Goal: Task Accomplishment & Management: Manage account settings

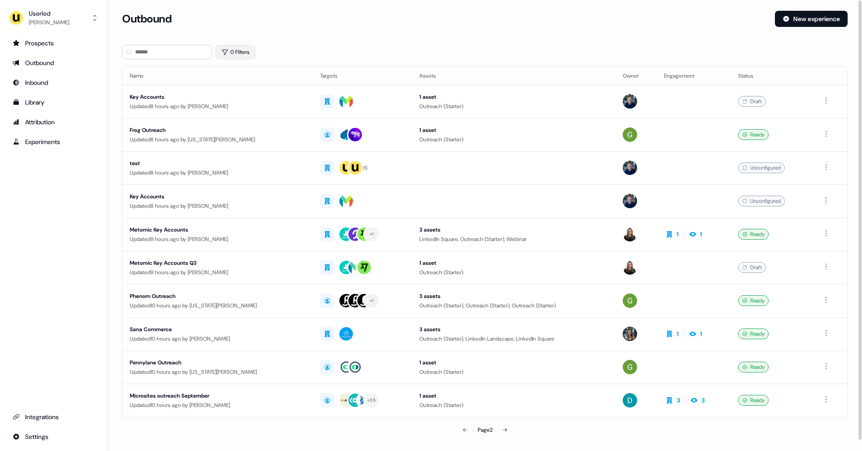
click at [239, 57] on button "0 Filters" at bounding box center [236, 52] width 40 height 14
click at [240, 89] on html "For the best experience switch devices to a bigger screen. Go to [DOMAIN_NAME] …" at bounding box center [431, 225] width 862 height 451
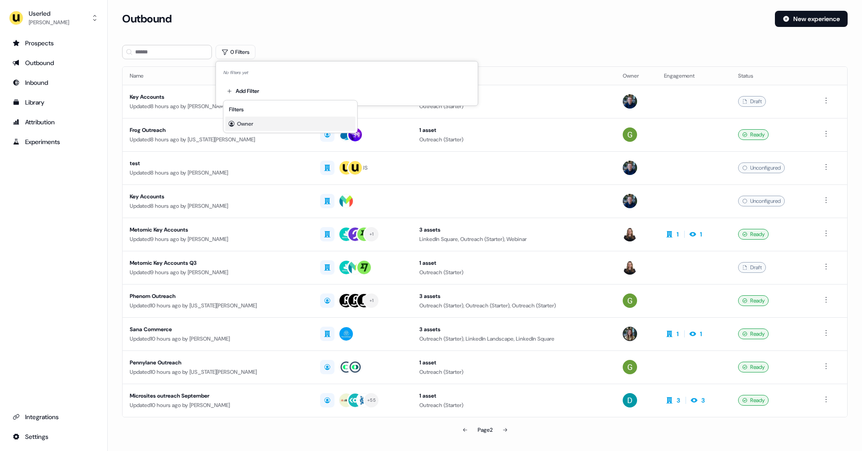
click at [263, 121] on div "Owner" at bounding box center [290, 124] width 130 height 14
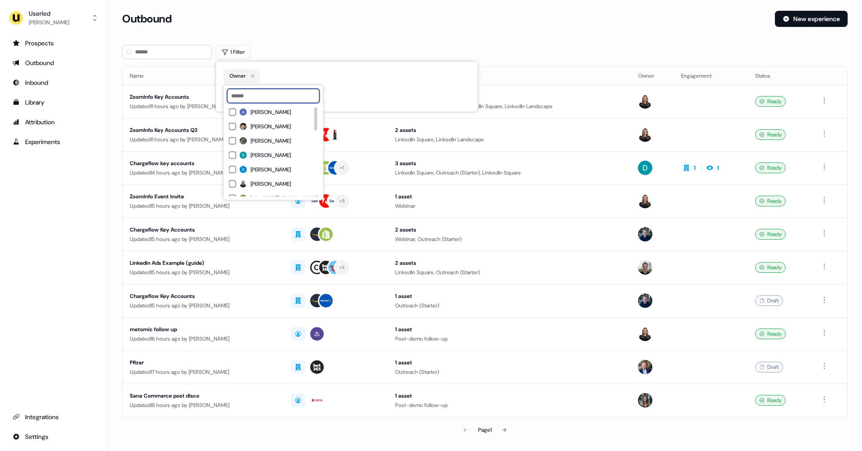
click at [262, 97] on input at bounding box center [273, 96] width 93 height 14
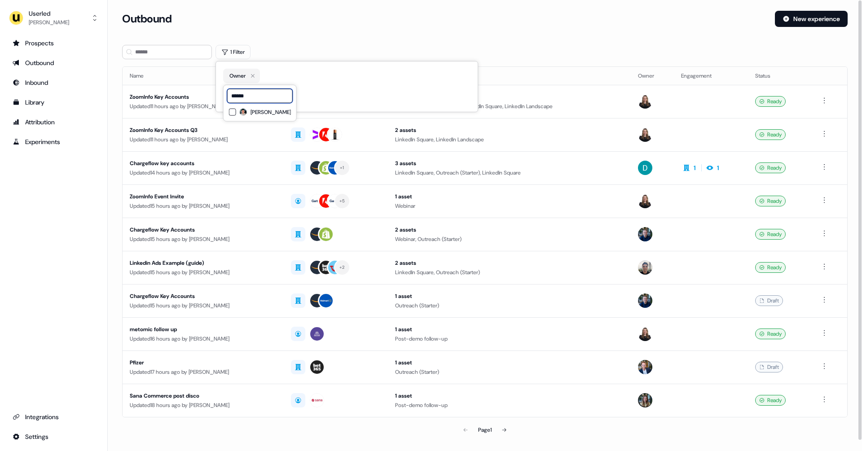
type input "******"
click at [265, 110] on span "[PERSON_NAME]" at bounding box center [271, 112] width 40 height 7
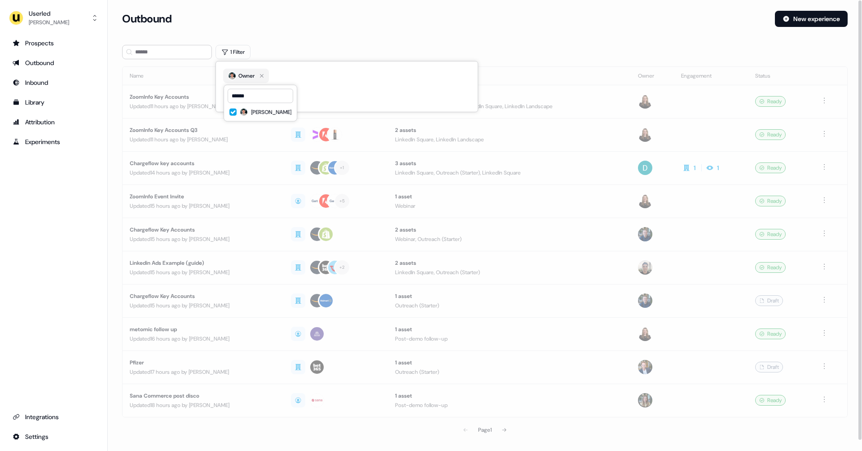
click at [335, 23] on div "Outbound" at bounding box center [445, 19] width 646 height 16
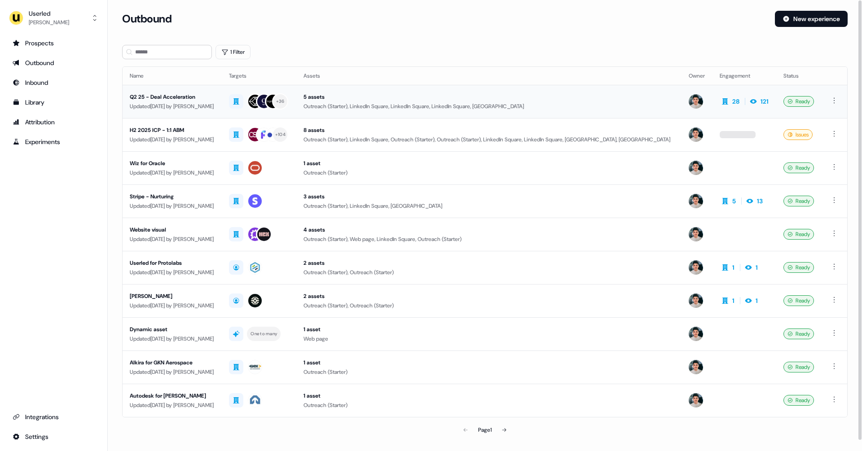
click at [215, 115] on td "Q2 25 - Deal Acceleration Updated [DATE] by [PERSON_NAME]" at bounding box center [172, 101] width 99 height 33
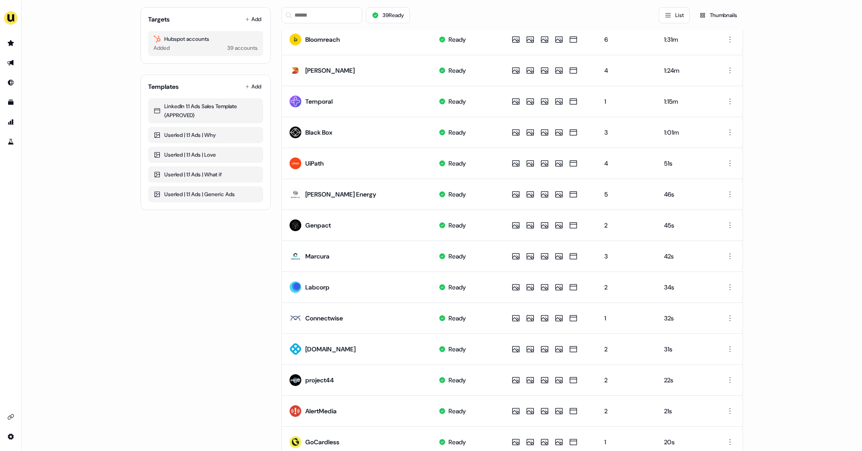
scroll to position [313, 0]
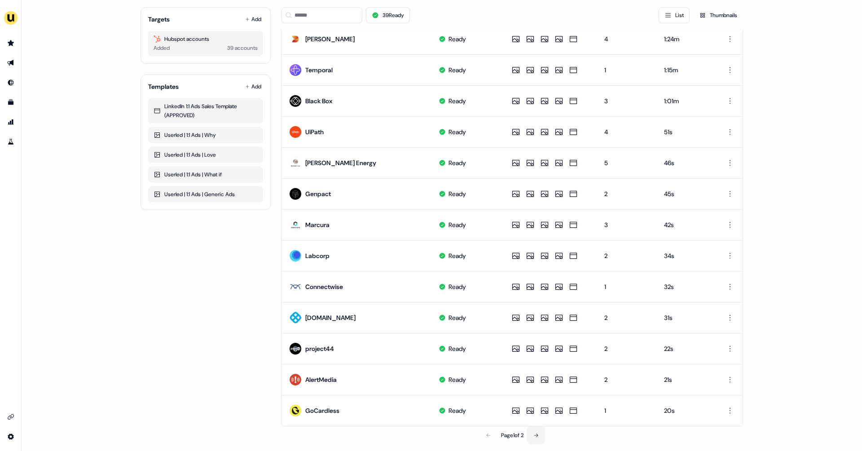
click at [538, 428] on button at bounding box center [536, 436] width 18 height 18
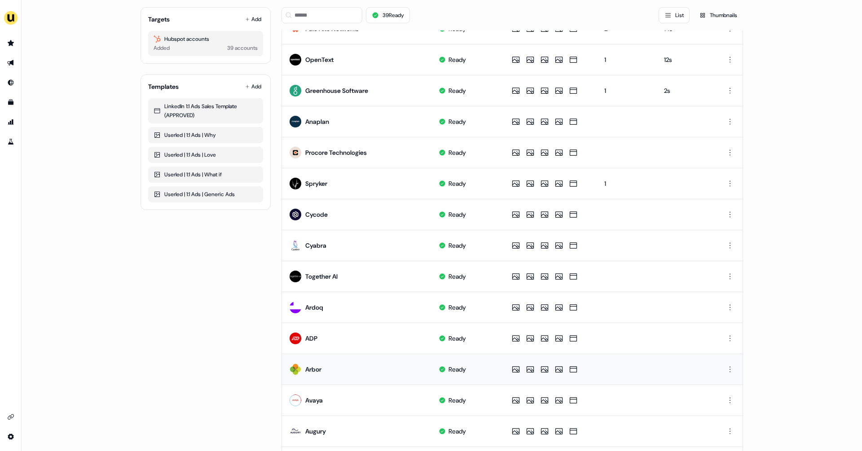
scroll to position [0, 0]
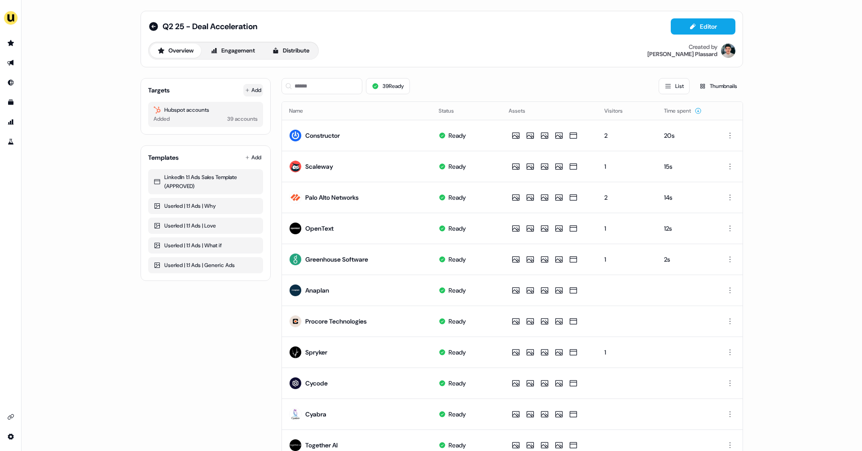
click at [245, 90] on icon at bounding box center [247, 90] width 4 height 4
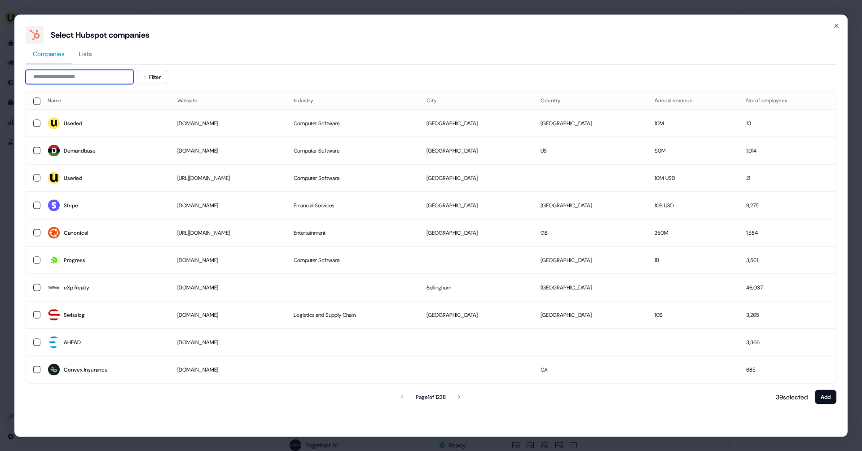
click at [106, 77] on input at bounding box center [80, 77] width 108 height 14
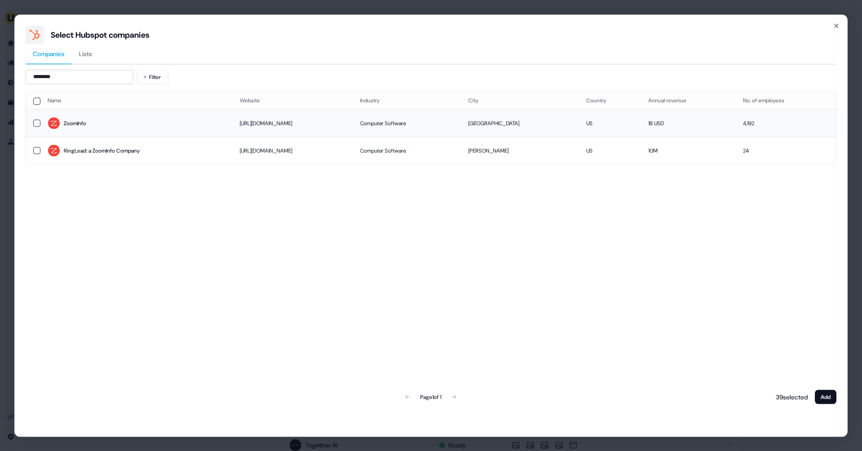
click at [86, 120] on div "ZoomInfo" at bounding box center [75, 123] width 22 height 9
click at [69, 76] on input "********" at bounding box center [80, 77] width 108 height 14
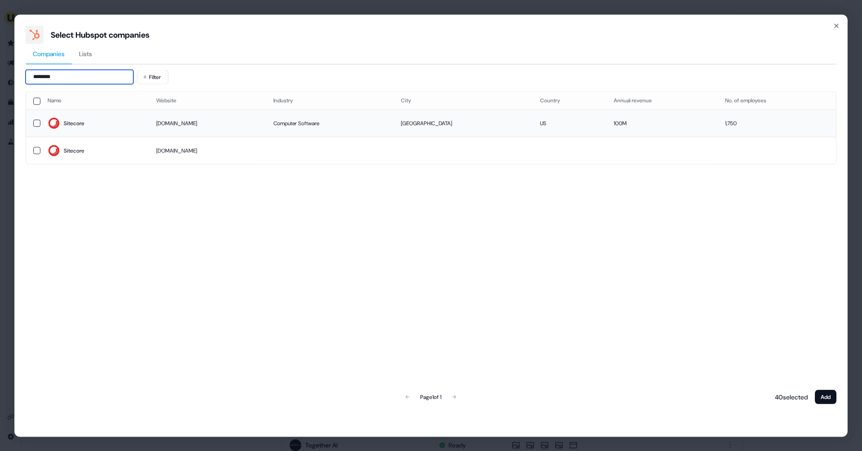
type input "********"
click at [38, 124] on button "button" at bounding box center [36, 122] width 7 height 7
click at [827, 396] on button "Add" at bounding box center [826, 397] width 22 height 14
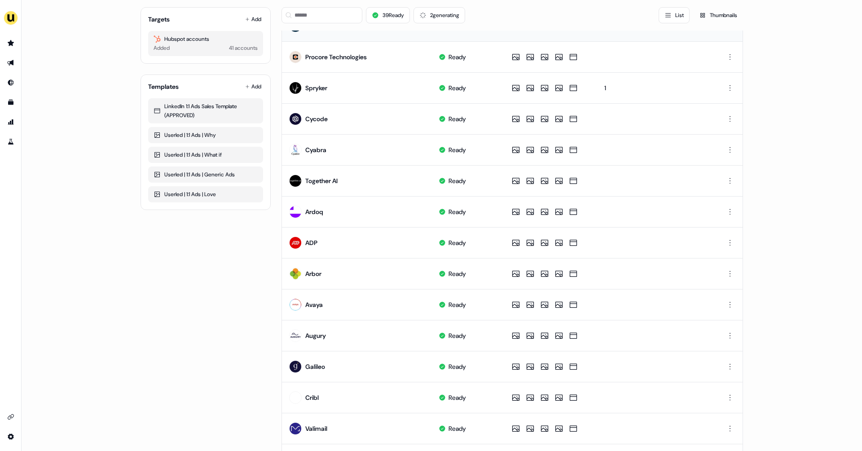
scroll to position [313, 0]
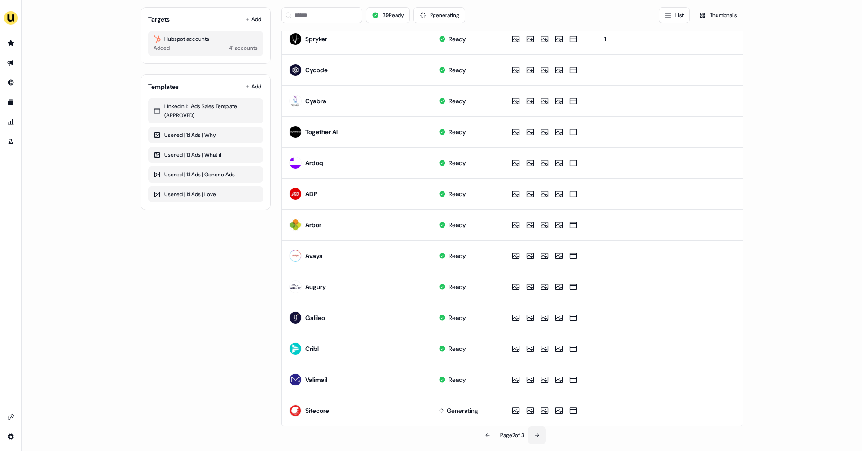
click at [538, 433] on icon at bounding box center [536, 435] width 5 height 5
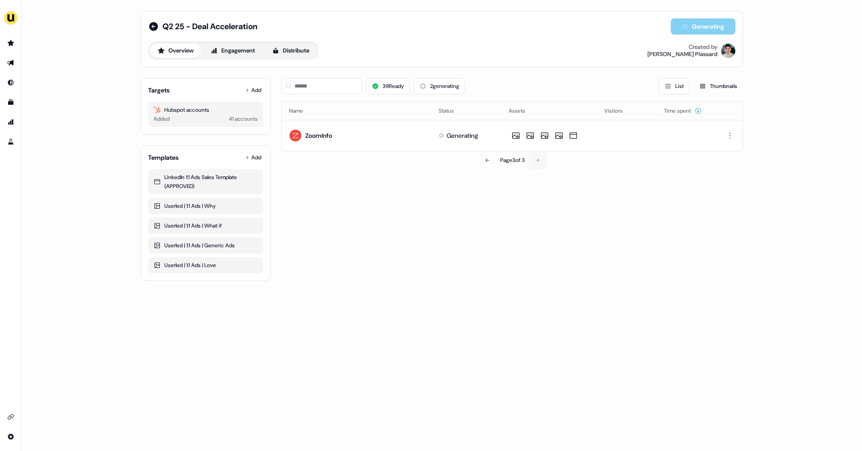
scroll to position [0, 0]
click at [693, 33] on button "Editor" at bounding box center [703, 26] width 65 height 16
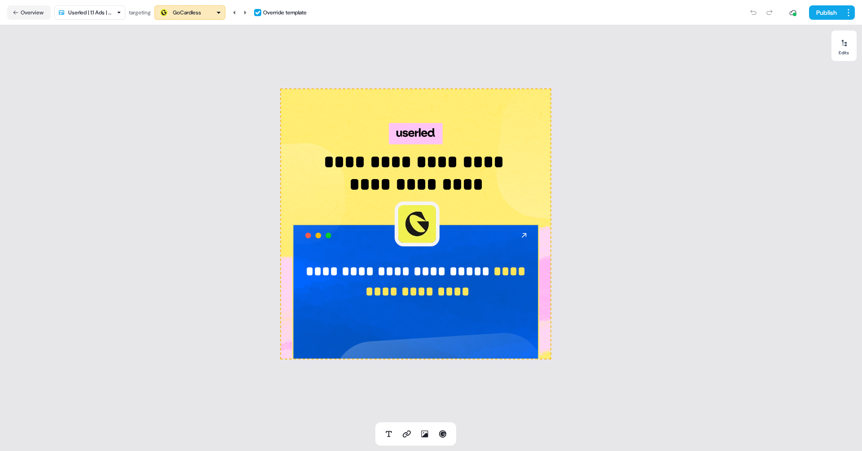
click at [198, 16] on div "GoCardless" at bounding box center [187, 12] width 28 height 9
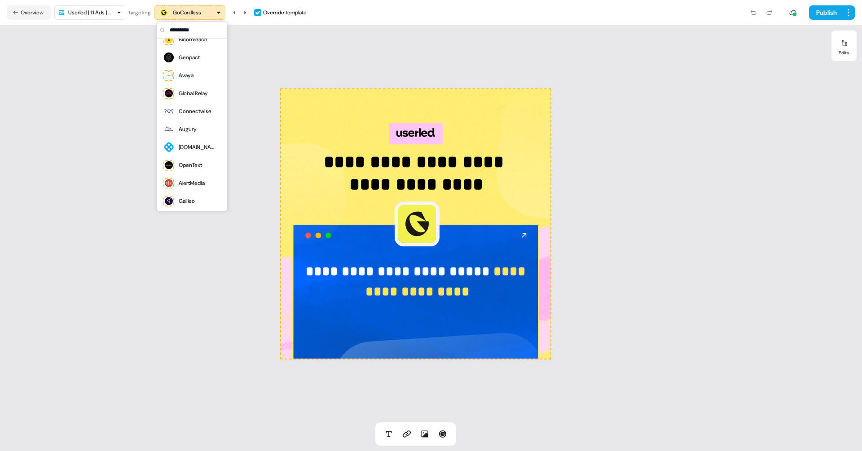
scroll to position [568, 0]
click at [181, 183] on div "Sitecore" at bounding box center [189, 182] width 21 height 9
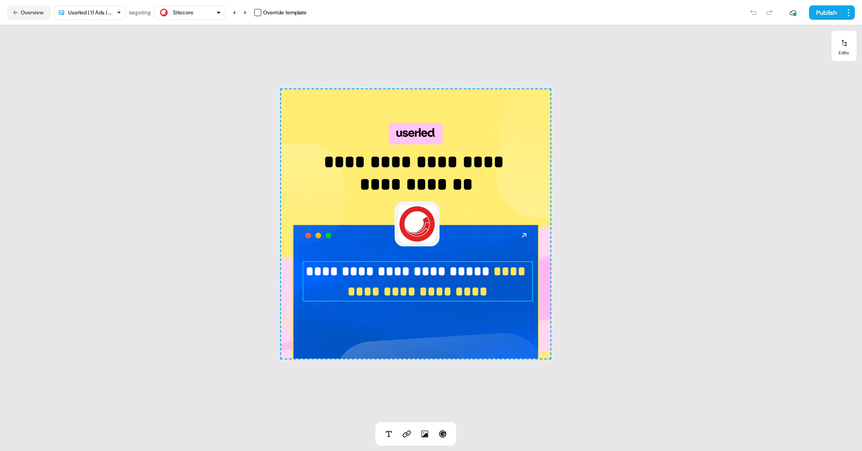
click at [476, 277] on strong "**********" at bounding box center [439, 281] width 182 height 33
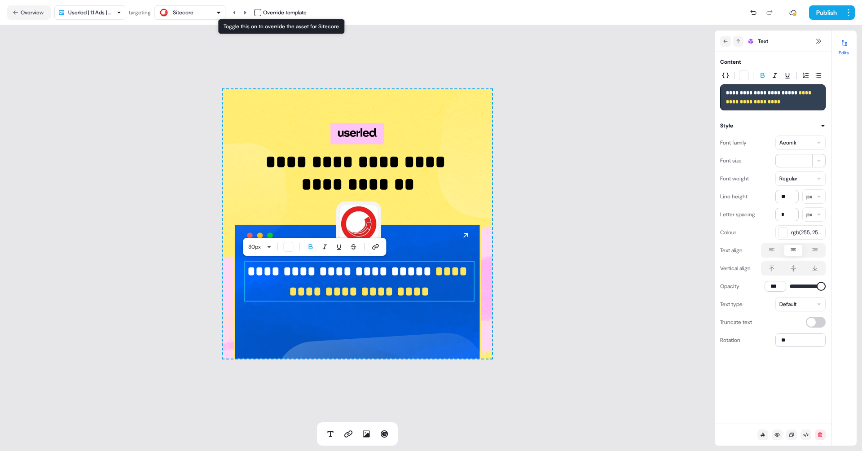
click at [259, 11] on button "button" at bounding box center [257, 12] width 7 height 7
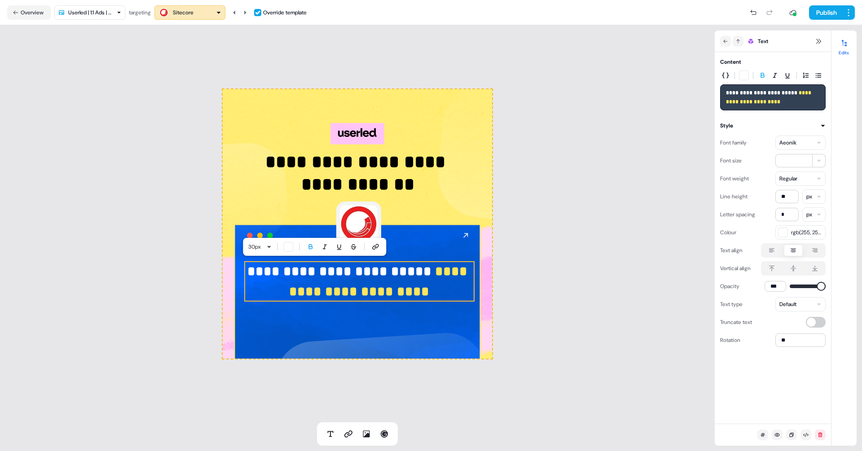
click at [428, 295] on p "**********" at bounding box center [359, 281] width 230 height 40
click at [220, 14] on icon "button" at bounding box center [218, 12] width 5 height 5
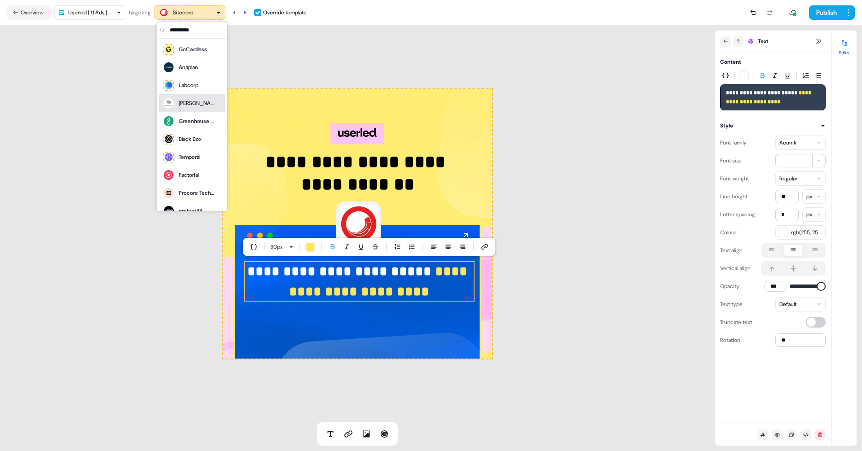
click at [194, 108] on div "[PERSON_NAME] Energy" at bounding box center [189, 103] width 52 height 13
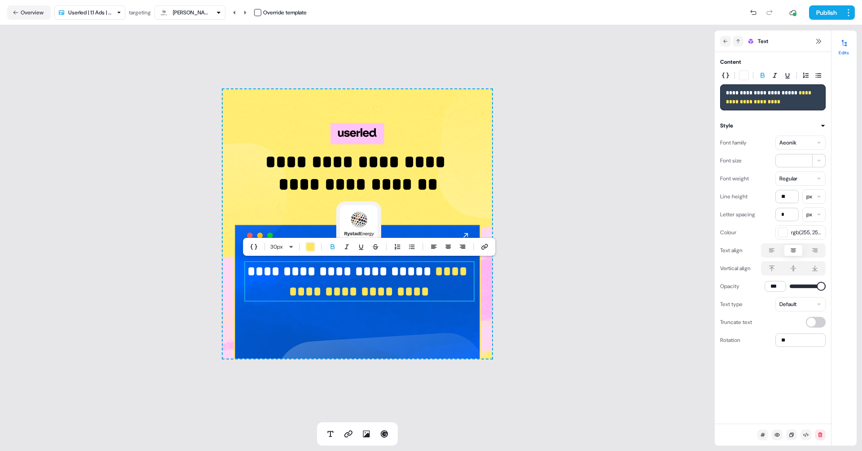
click at [424, 270] on strong "**********" at bounding box center [380, 281] width 182 height 33
click at [258, 15] on button "button" at bounding box center [257, 12] width 7 height 7
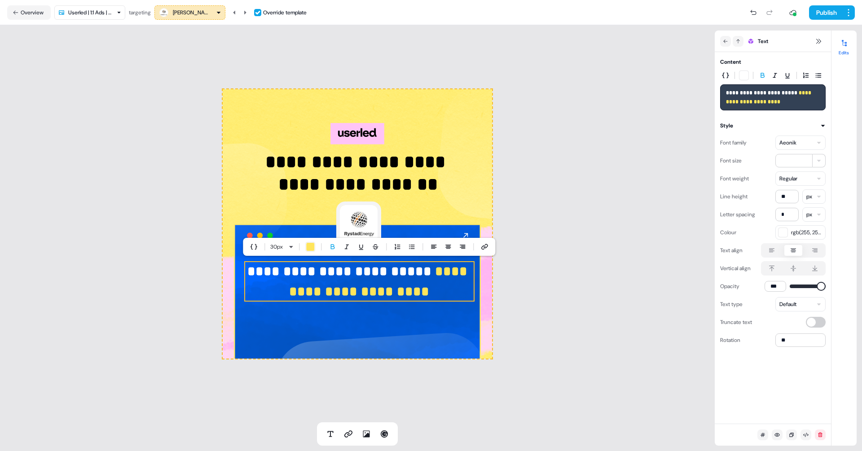
click at [258, 15] on button "button" at bounding box center [257, 12] width 7 height 7
click at [420, 278] on strong "**********" at bounding box center [380, 281] width 182 height 33
click at [328, 296] on strong "**********" at bounding box center [387, 281] width 168 height 33
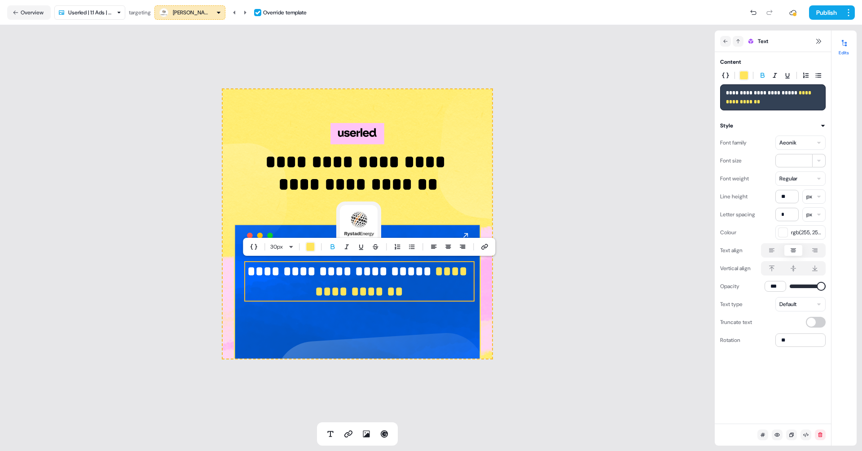
click at [372, 286] on strong "**********" at bounding box center [393, 281] width 156 height 33
click at [215, 8] on div "[PERSON_NAME] Energy" at bounding box center [190, 12] width 63 height 11
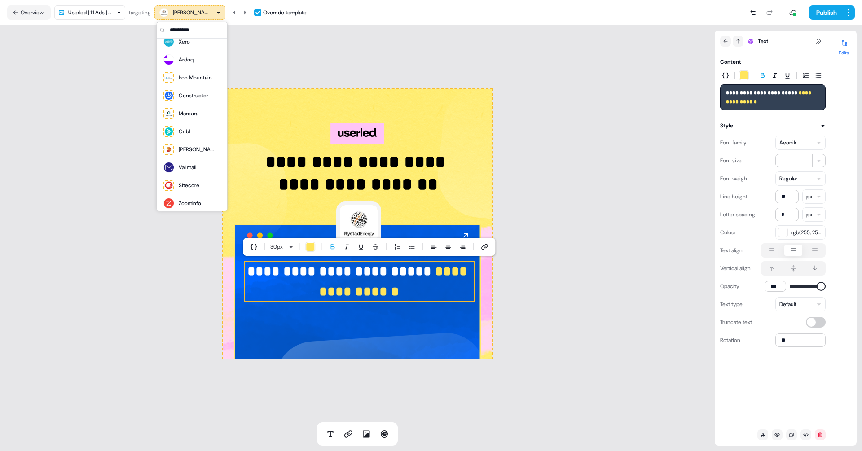
scroll to position [568, 0]
click at [194, 93] on div "Constructor" at bounding box center [194, 92] width 30 height 9
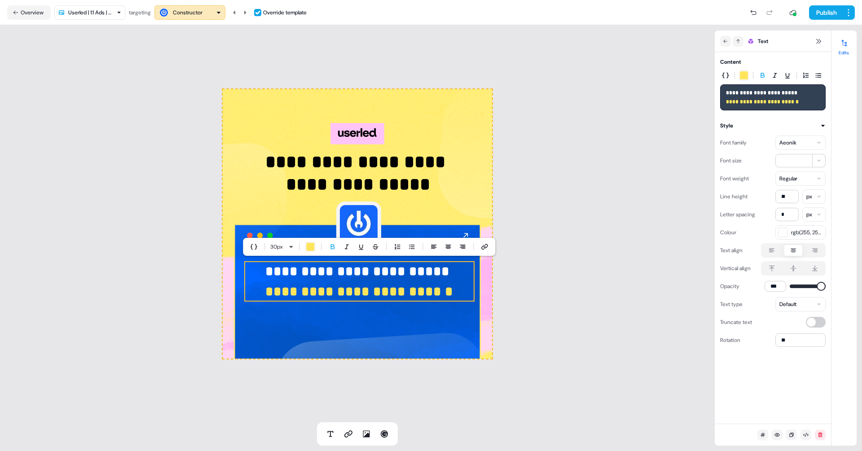
click at [193, 9] on div "Constructor" at bounding box center [188, 12] width 30 height 9
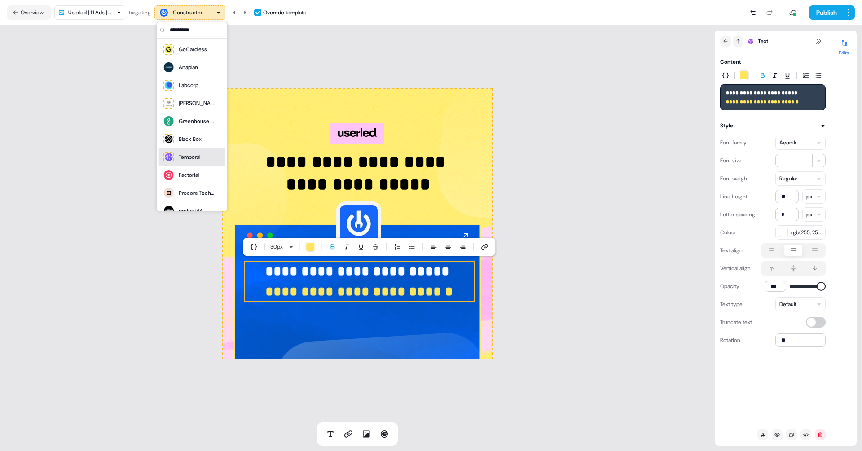
scroll to position [568, 0]
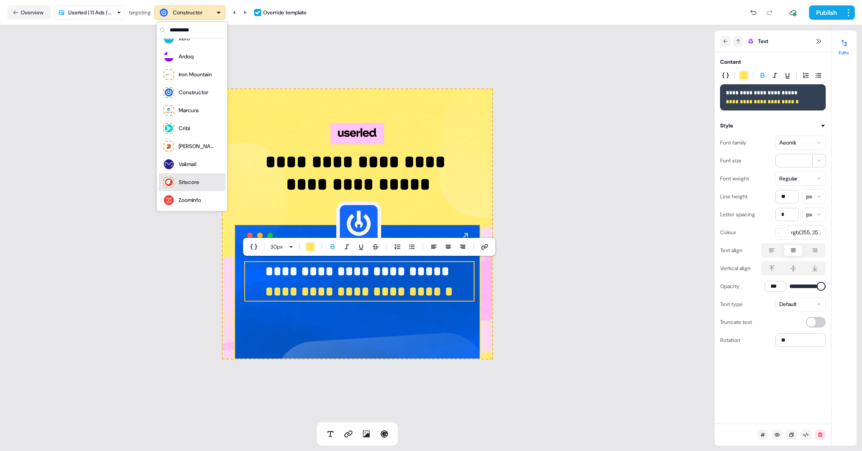
click at [188, 187] on div "Sitecore" at bounding box center [181, 182] width 37 height 13
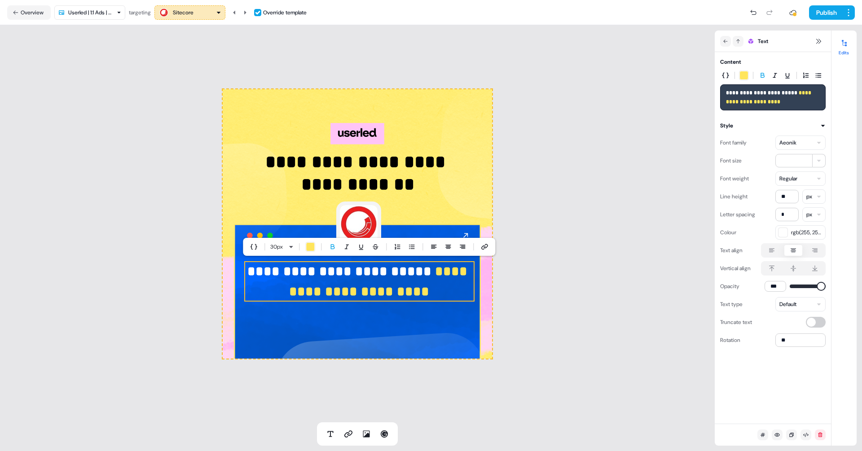
click at [438, 276] on strong "**********" at bounding box center [380, 281] width 182 height 33
click at [432, 274] on strong "**********" at bounding box center [378, 281] width 186 height 33
click at [328, 296] on strong "**********" at bounding box center [378, 281] width 186 height 33
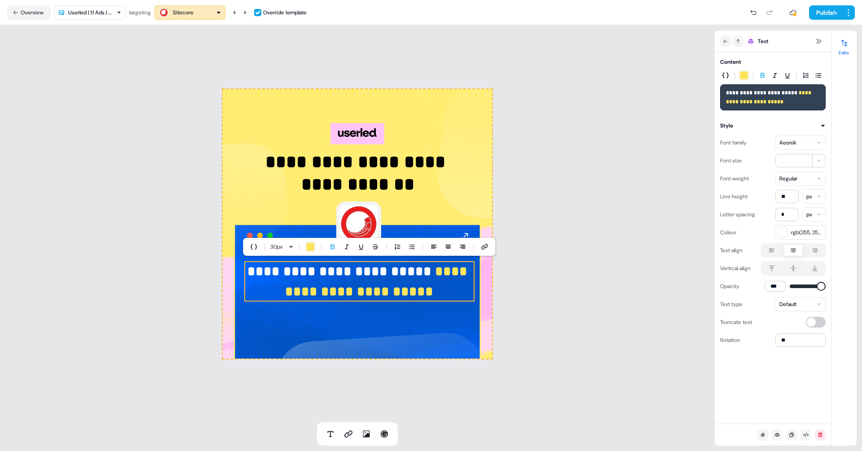
click at [378, 290] on strong "**********" at bounding box center [378, 281] width 186 height 33
click at [188, 15] on div "Sitecore" at bounding box center [183, 12] width 21 height 9
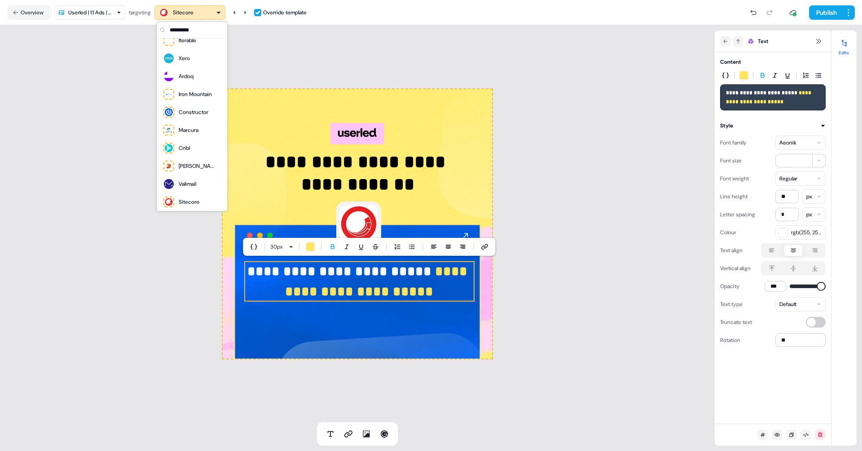
scroll to position [568, 0]
click at [190, 203] on div "ZoomInfo" at bounding box center [190, 200] width 22 height 9
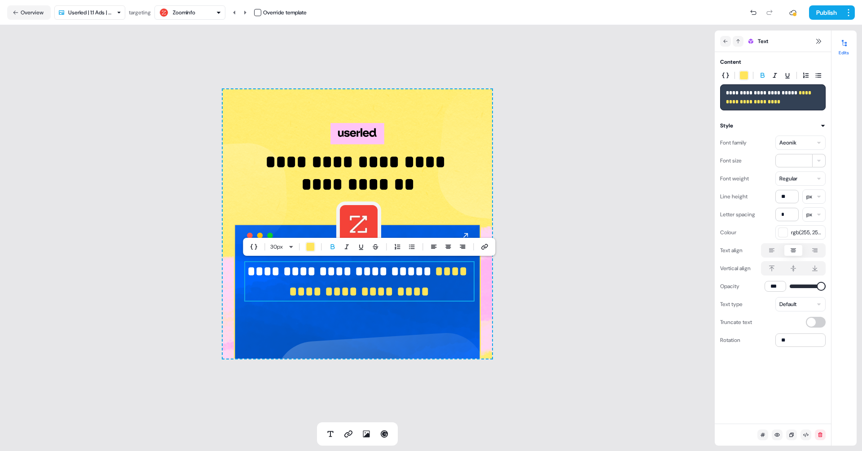
click at [261, 14] on button "button" at bounding box center [257, 12] width 7 height 7
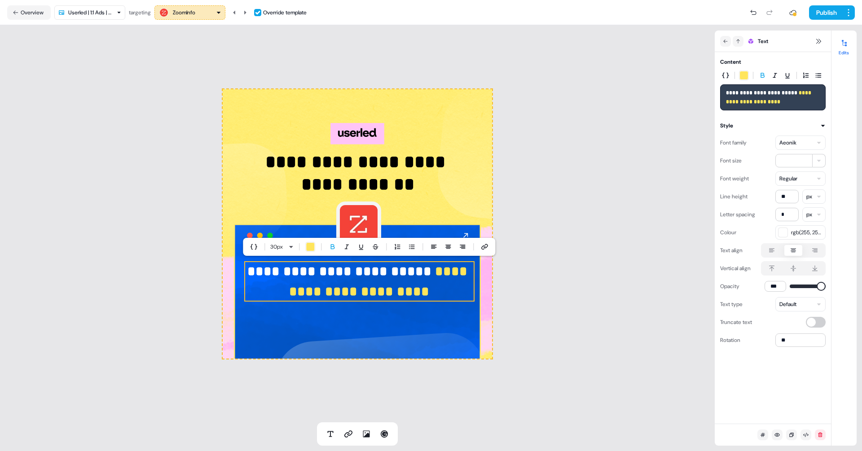
click at [441, 279] on strong "**********" at bounding box center [380, 281] width 182 height 33
click at [328, 292] on strong "**********" at bounding box center [380, 281] width 182 height 33
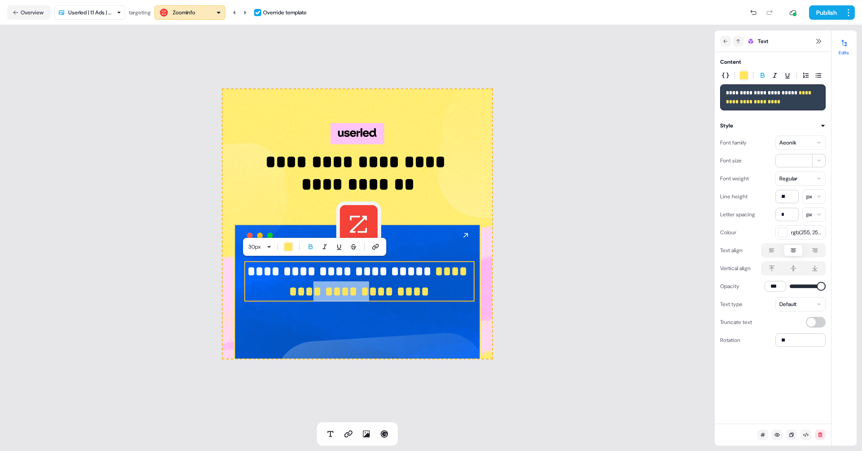
click at [328, 292] on strong "**********" at bounding box center [380, 281] width 182 height 33
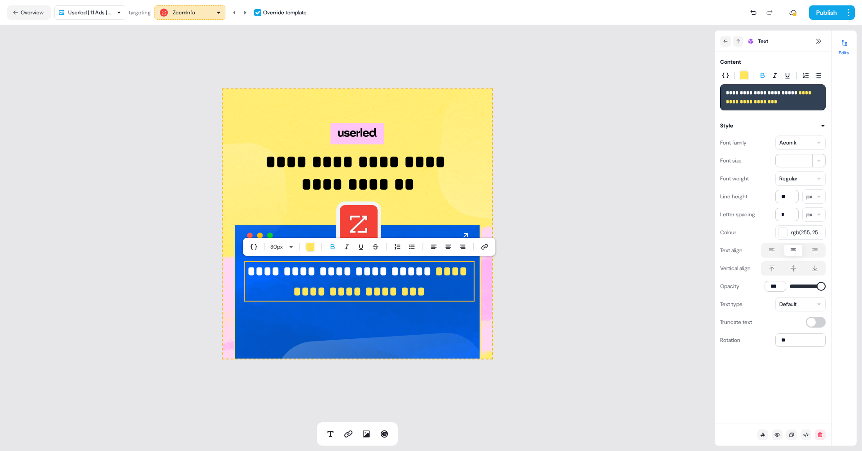
click at [375, 292] on strong "**********" at bounding box center [382, 281] width 178 height 33
click at [824, 17] on button "Publish" at bounding box center [825, 12] width 33 height 14
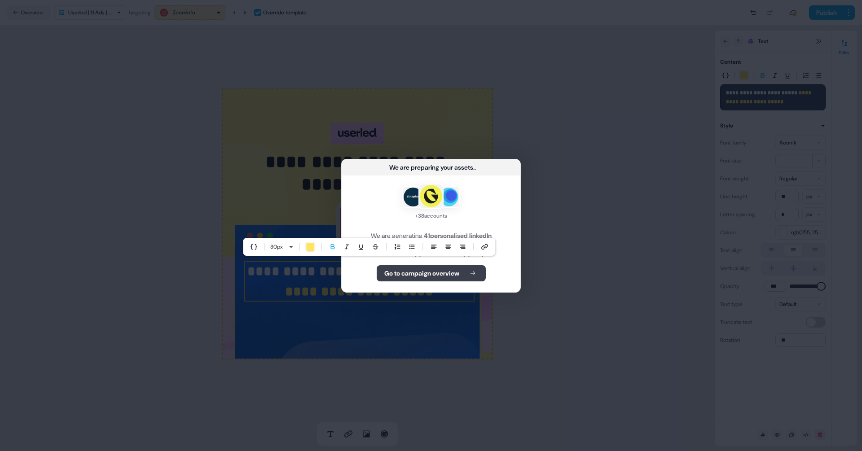
click at [451, 282] on button "Go to campaign overview" at bounding box center [431, 273] width 109 height 16
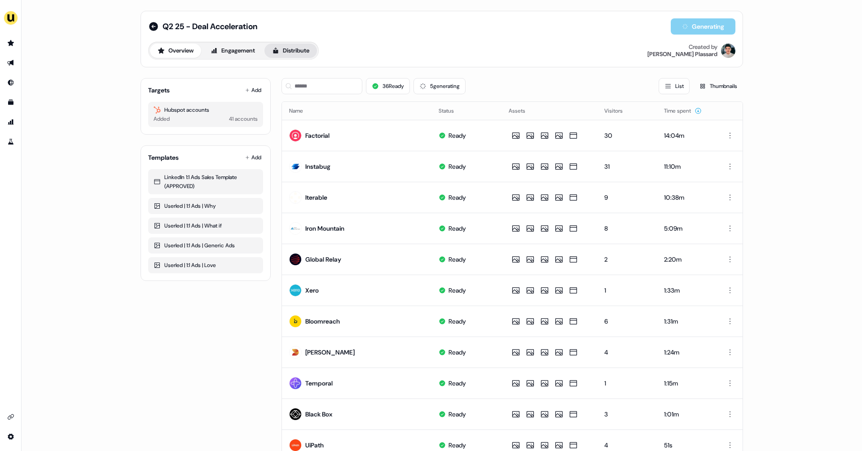
click at [278, 49] on icon at bounding box center [275, 50] width 7 height 7
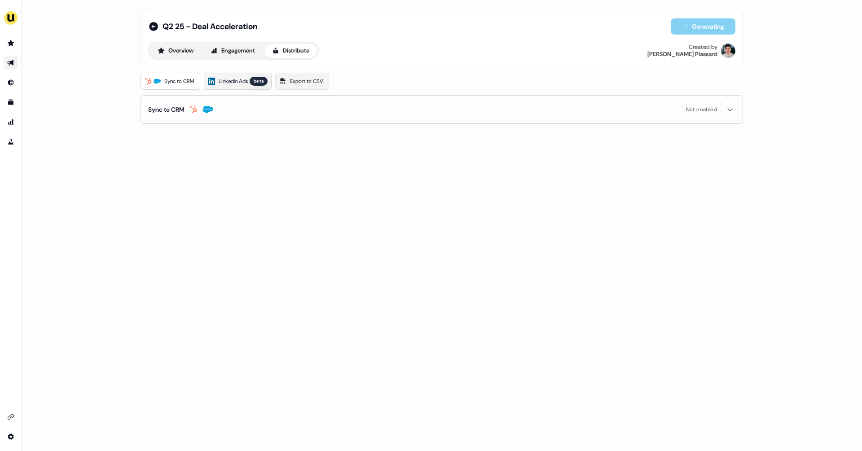
click at [245, 79] on span "LinkedIn Ads" at bounding box center [233, 81] width 29 height 9
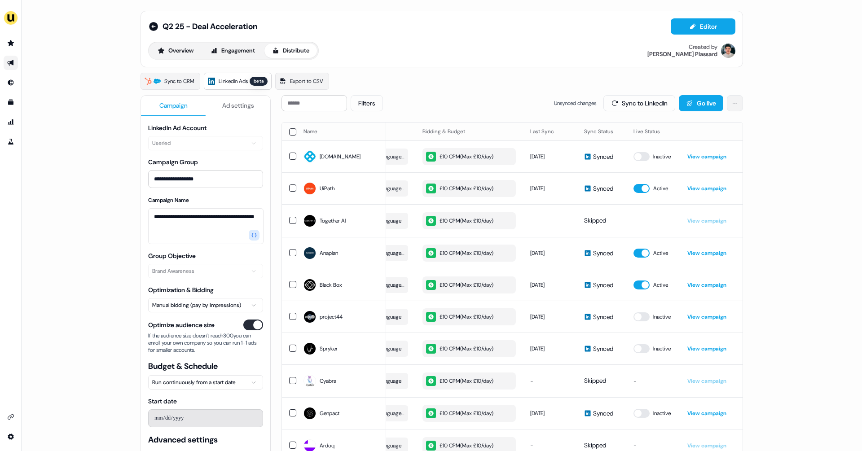
click at [732, 106] on html "**********" at bounding box center [431, 225] width 862 height 451
click at [712, 119] on link "View Campaign Group" at bounding box center [706, 122] width 62 height 14
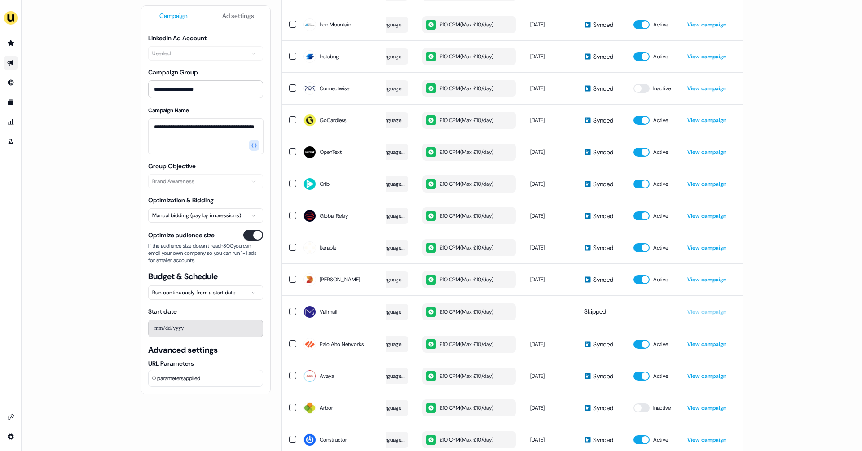
scroll to position [1087, 0]
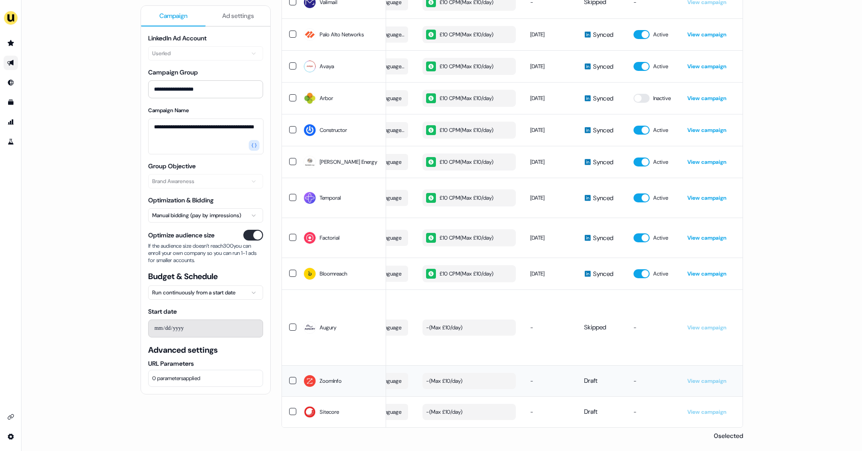
click at [289, 377] on button "button" at bounding box center [292, 380] width 7 height 7
click at [290, 412] on button "button" at bounding box center [292, 411] width 7 height 7
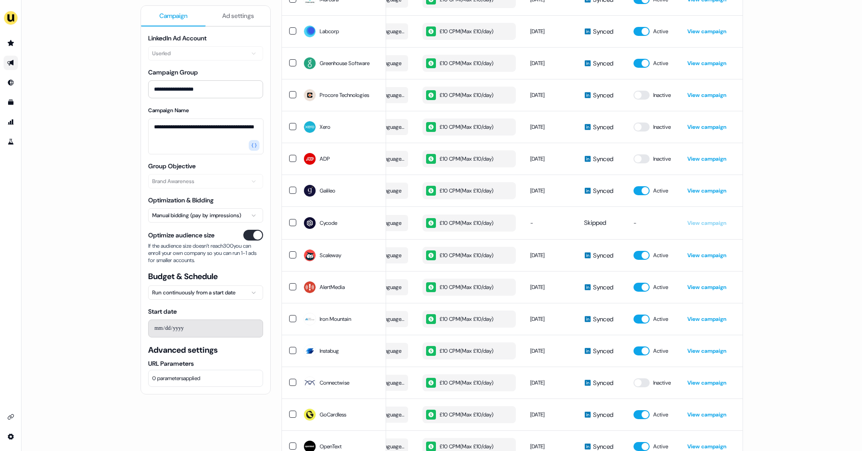
scroll to position [0, 0]
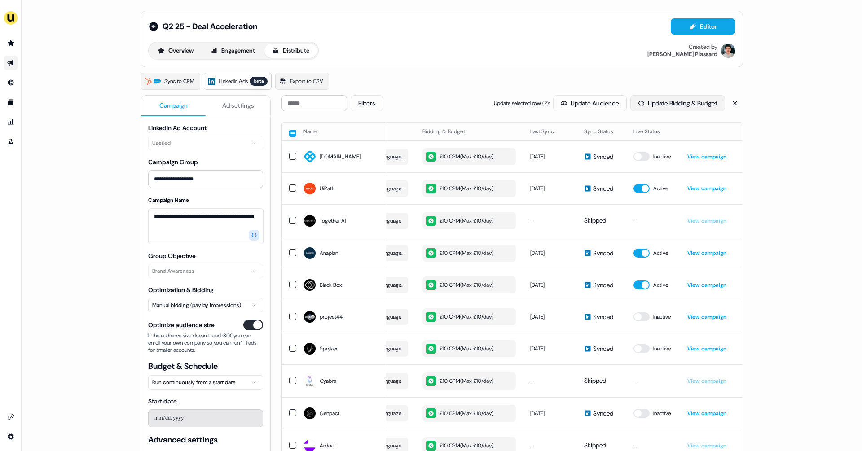
click at [649, 96] on button "Update Bidding & Budget" at bounding box center [678, 103] width 95 height 16
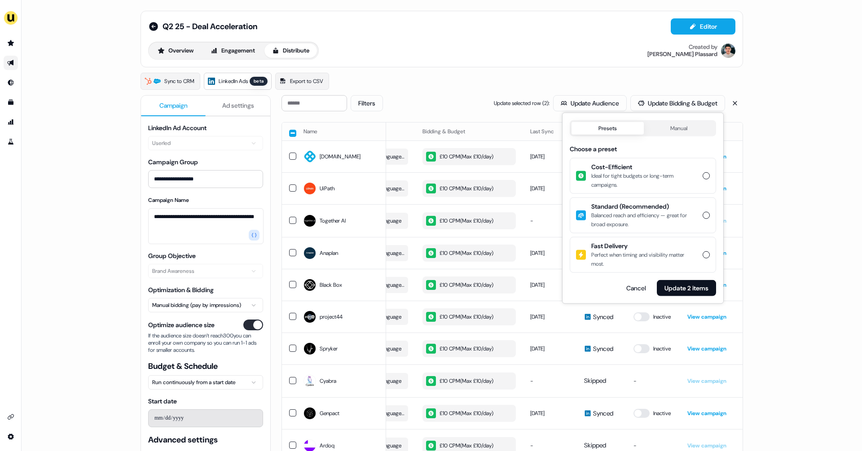
click at [674, 173] on div "Ideal for tight budgets or long-term campaigns." at bounding box center [644, 181] width 106 height 18
click at [703, 173] on button "Cost-Efficient Ideal for tight budgets or long-term campaigns." at bounding box center [706, 175] width 7 height 7
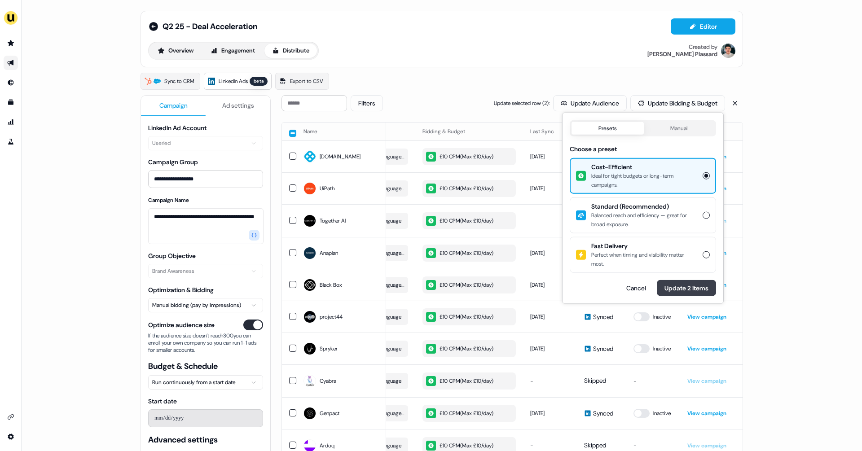
click at [690, 287] on button "Update 2 items" at bounding box center [686, 288] width 59 height 16
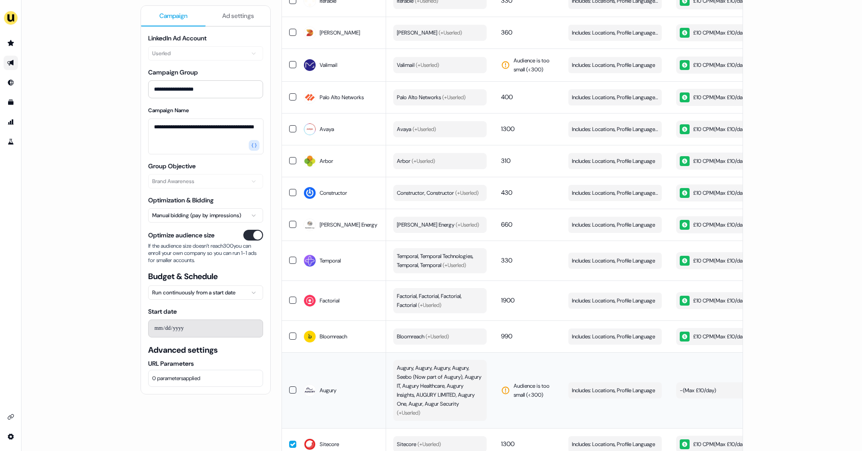
scroll to position [1089, 0]
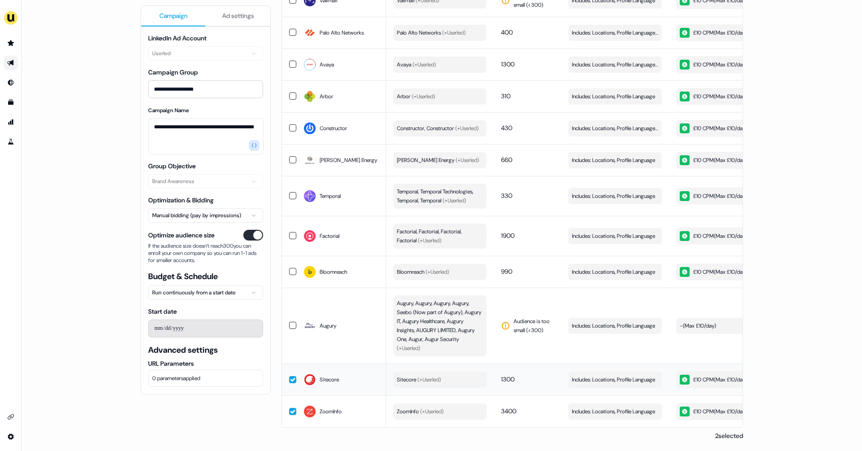
click at [450, 378] on button "Sitecore (+ Userled )" at bounding box center [439, 380] width 93 height 16
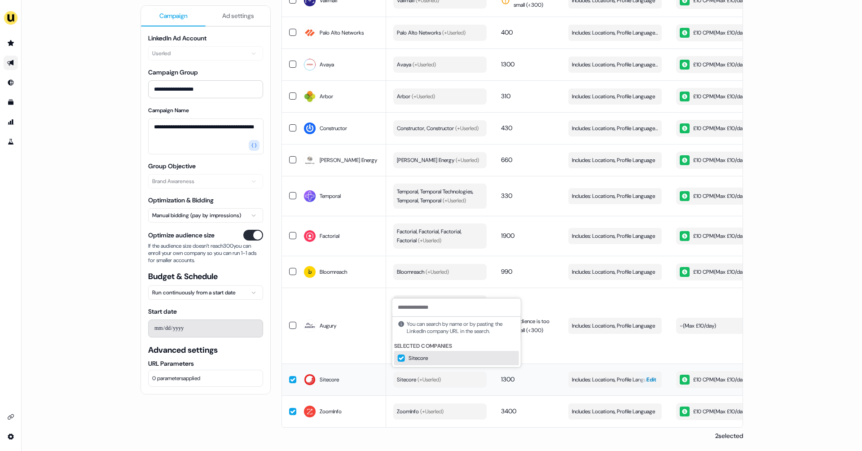
click at [584, 375] on span "Includes: Locations, Profile Language" at bounding box center [613, 379] width 83 height 9
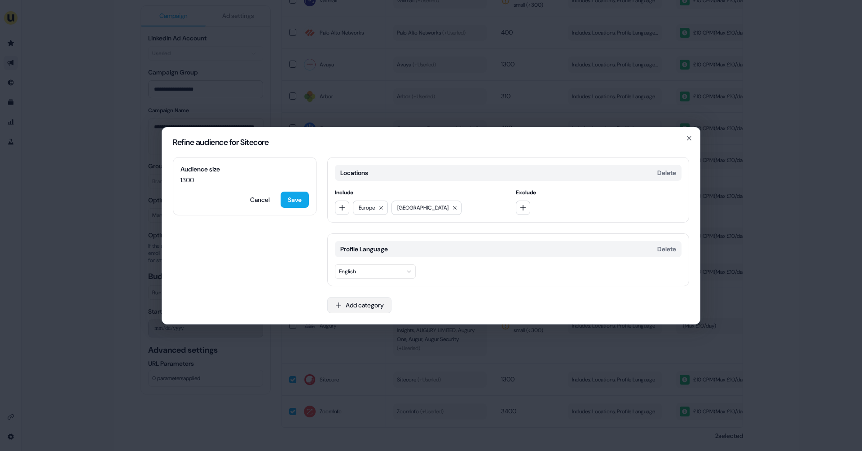
click at [361, 299] on button "Add category" at bounding box center [359, 305] width 64 height 16
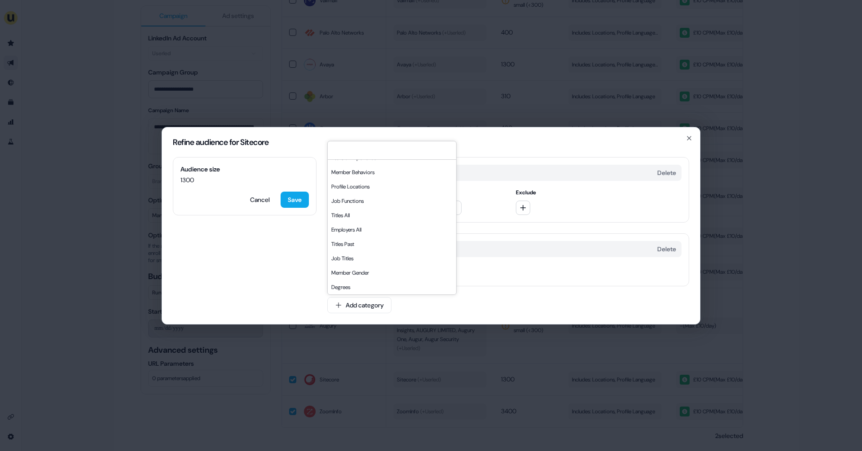
scroll to position [96, 0]
click at [348, 201] on div "Job Functions" at bounding box center [392, 200] width 128 height 14
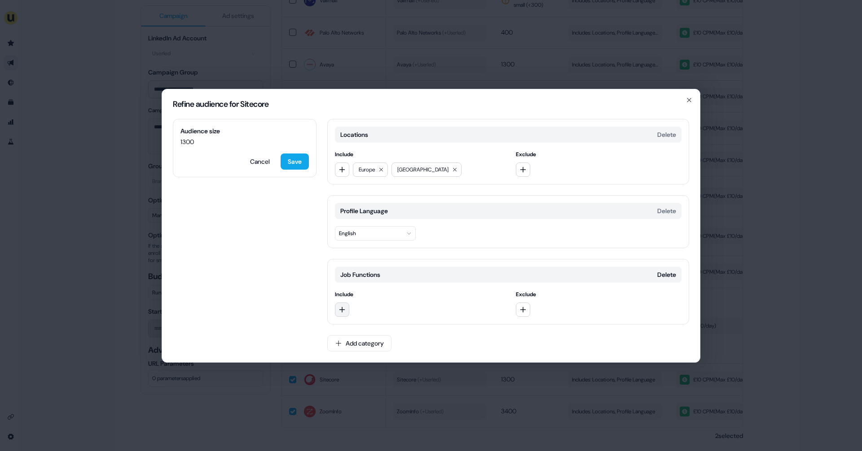
click at [341, 306] on icon "button" at bounding box center [342, 309] width 7 height 7
type input "*****"
click at [365, 347] on div "Sales" at bounding box center [399, 345] width 125 height 14
click at [344, 306] on icon "button" at bounding box center [342, 309] width 7 height 7
type input "*********"
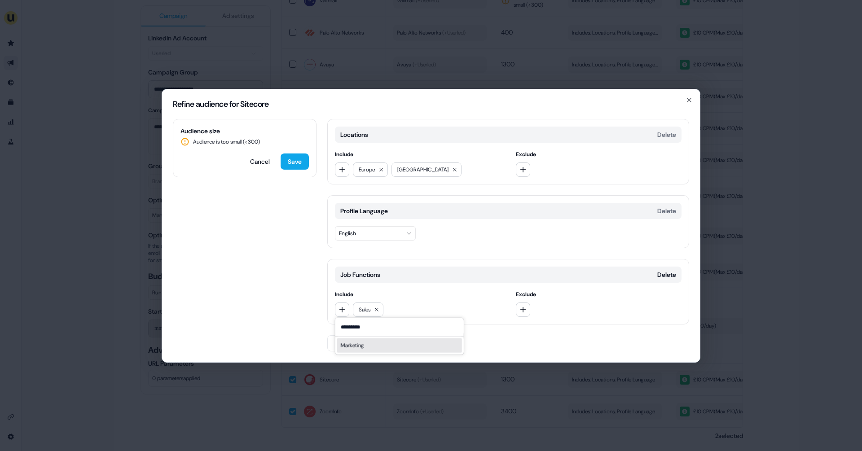
click at [359, 346] on div "Marketing" at bounding box center [399, 345] width 125 height 14
click at [341, 309] on icon "button" at bounding box center [342, 309] width 7 height 7
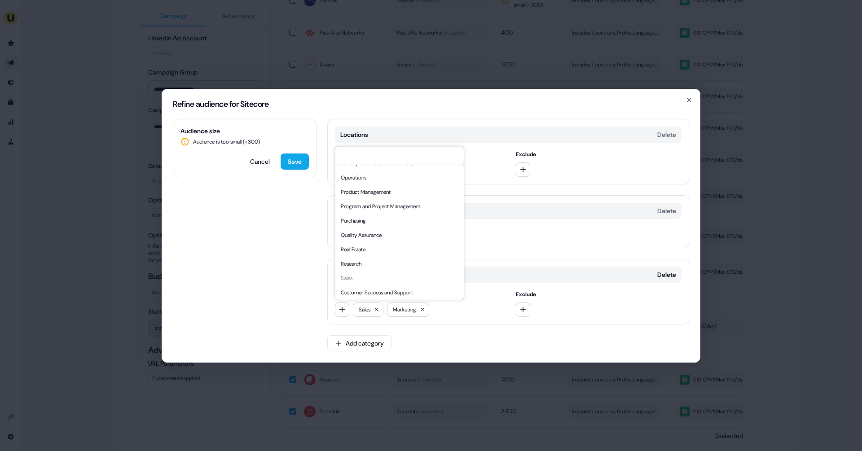
scroll to position [243, 0]
click at [384, 202] on div "Program and Project Management" at bounding box center [399, 204] width 125 height 14
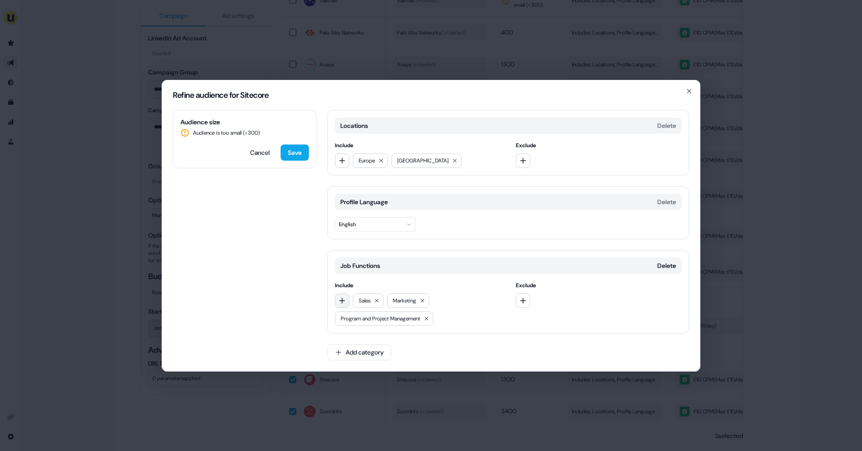
click at [343, 298] on icon "button" at bounding box center [342, 300] width 7 height 7
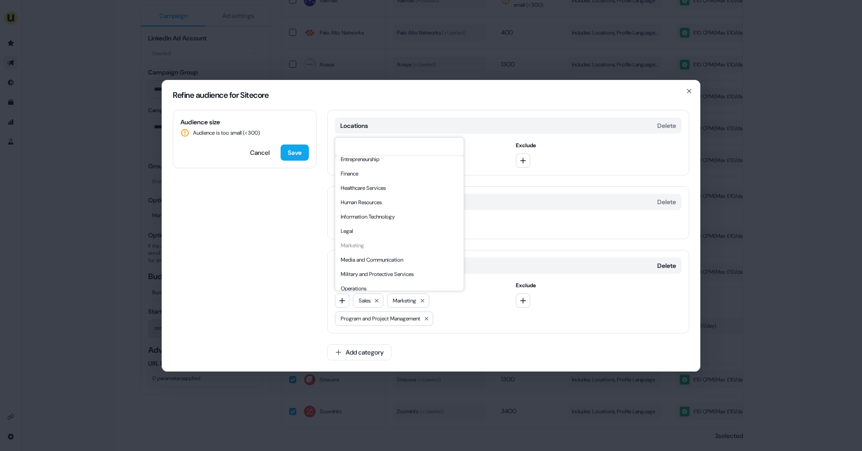
scroll to position [131, 0]
click at [368, 209] on div "Information Technology" at bounding box center [399, 206] width 125 height 14
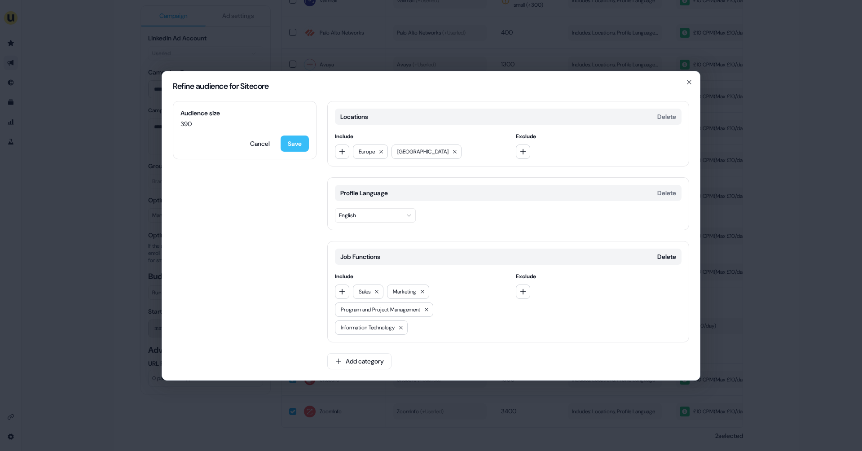
click at [291, 150] on button "Save" at bounding box center [295, 144] width 28 height 16
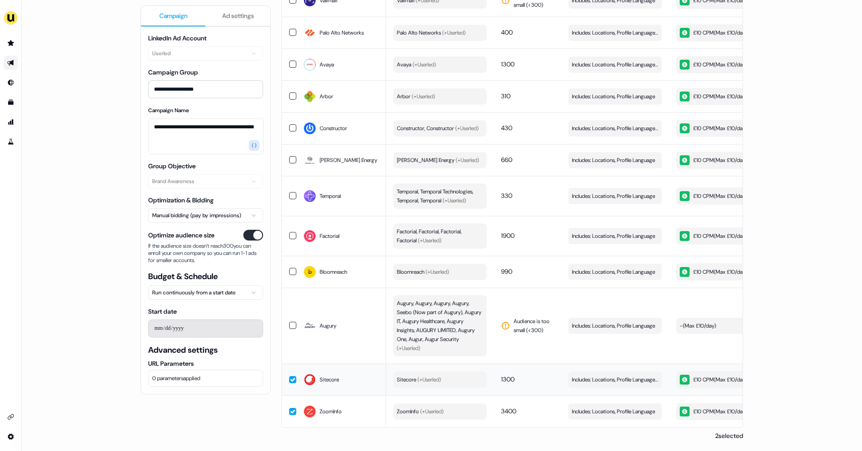
scroll to position [1089, 0]
click at [463, 407] on button "ZoomInfo (+ Userled )" at bounding box center [439, 412] width 93 height 16
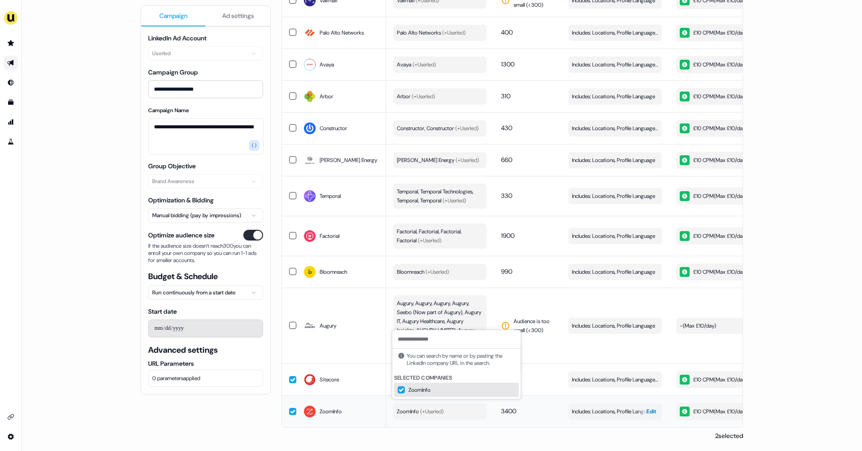
click at [600, 407] on span "Includes: Locations, Profile Language" at bounding box center [613, 411] width 83 height 9
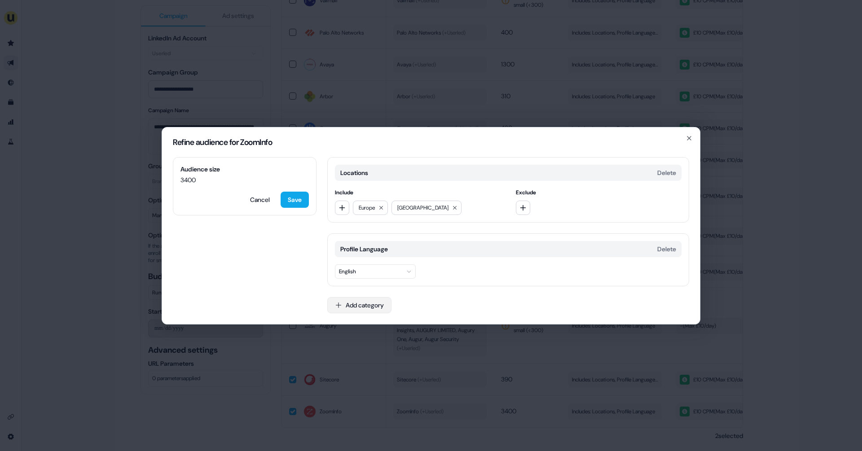
click at [368, 307] on button "Add category" at bounding box center [359, 305] width 64 height 16
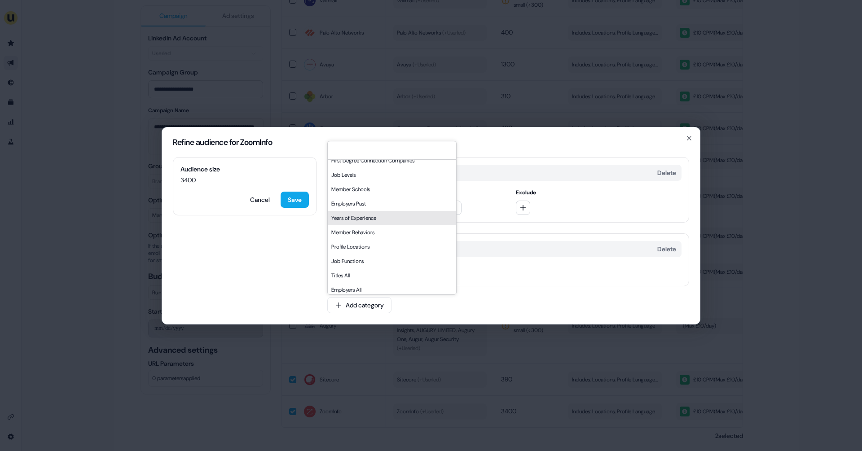
scroll to position [40, 0]
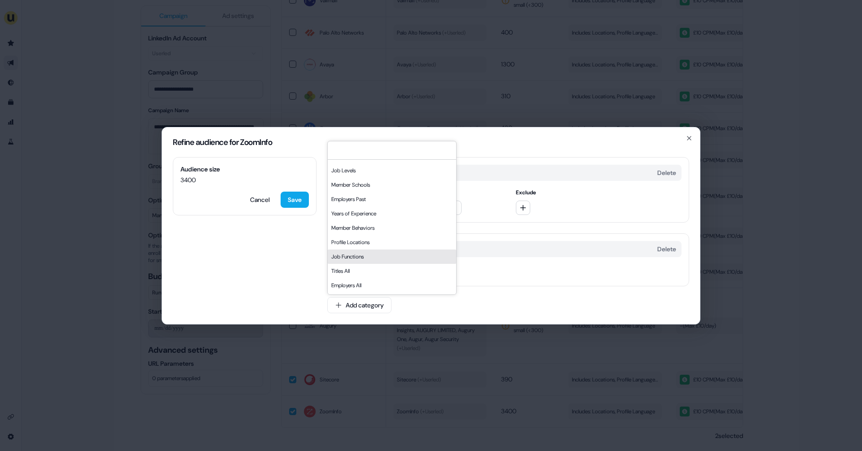
click at [363, 254] on div "Job Functions" at bounding box center [392, 257] width 128 height 14
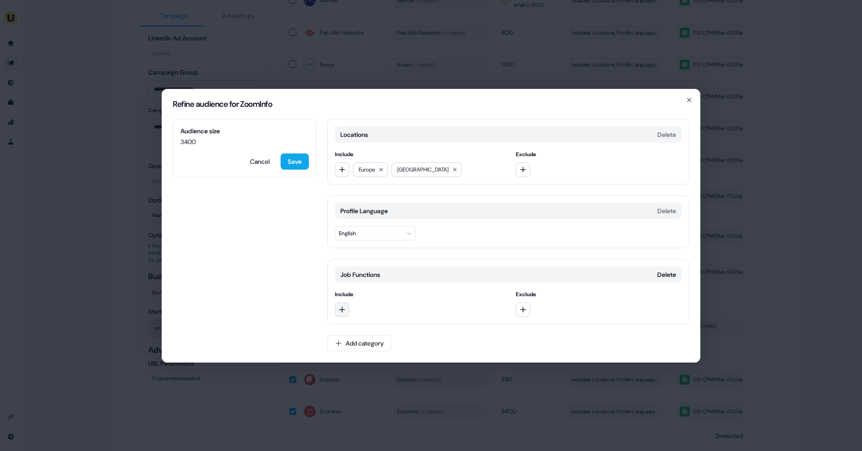
click at [346, 308] on button "button" at bounding box center [342, 310] width 14 height 14
type input "********"
click at [368, 347] on div "Marketing" at bounding box center [399, 345] width 125 height 14
click at [342, 309] on icon "button" at bounding box center [343, 310] width 6 height 6
type input "*****"
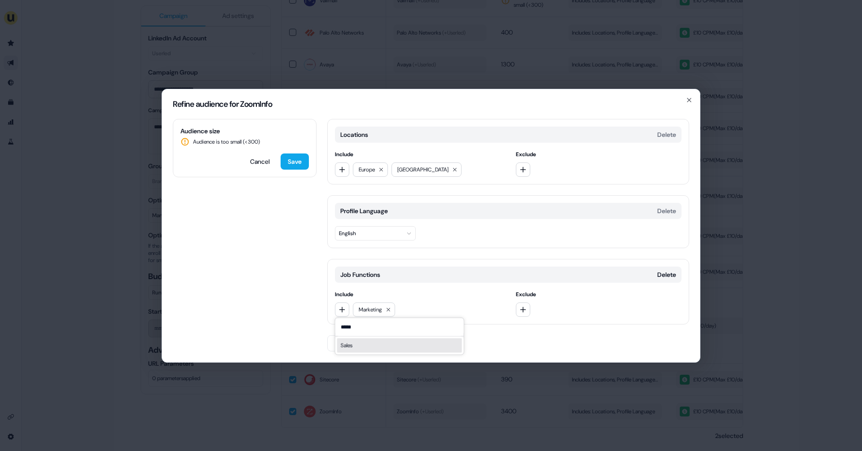
click at [380, 346] on div "Sales" at bounding box center [399, 345] width 125 height 14
click at [339, 307] on icon "button" at bounding box center [342, 309] width 7 height 7
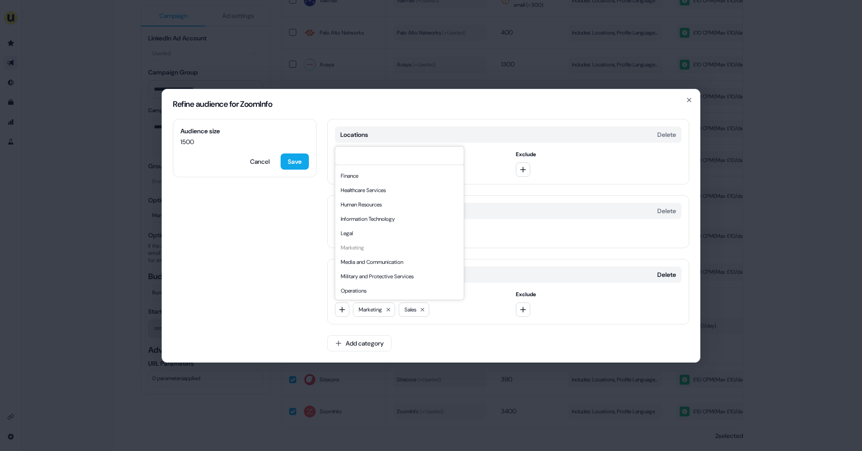
scroll to position [132, 0]
click at [370, 219] on div "Information Technology" at bounding box center [399, 214] width 125 height 14
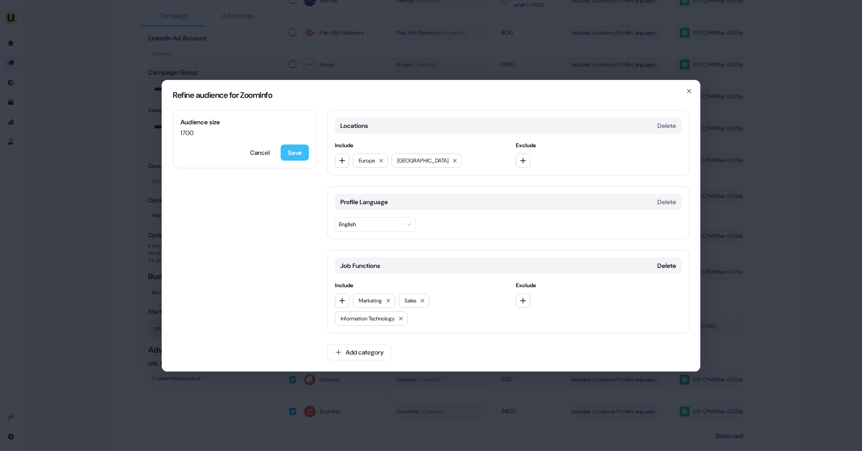
click at [301, 155] on button "Save" at bounding box center [295, 153] width 28 height 16
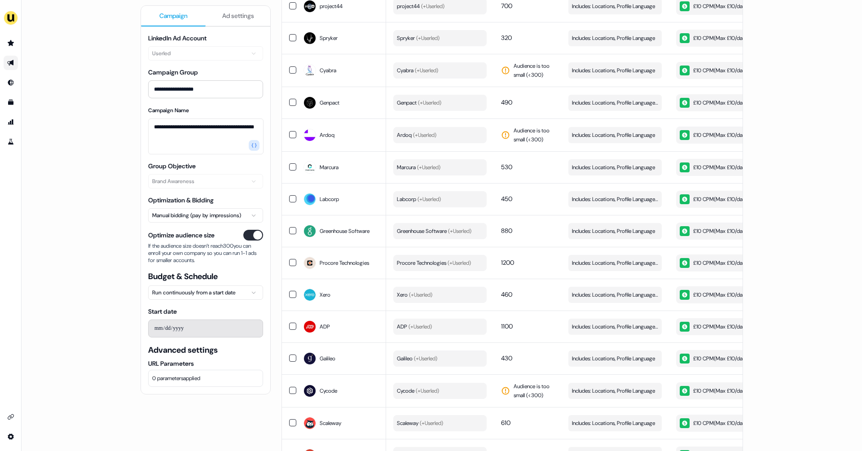
scroll to position [0, 0]
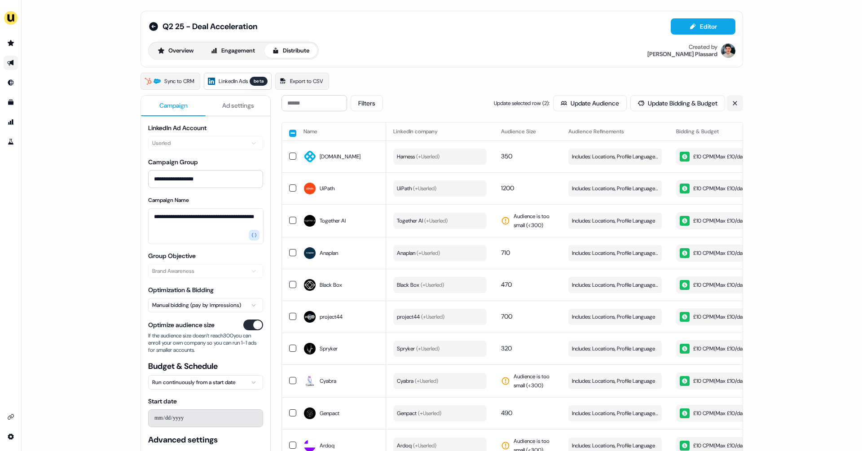
click at [732, 102] on icon at bounding box center [735, 103] width 6 height 6
click at [649, 99] on button "Sync to LinkedIn" at bounding box center [640, 103] width 72 height 16
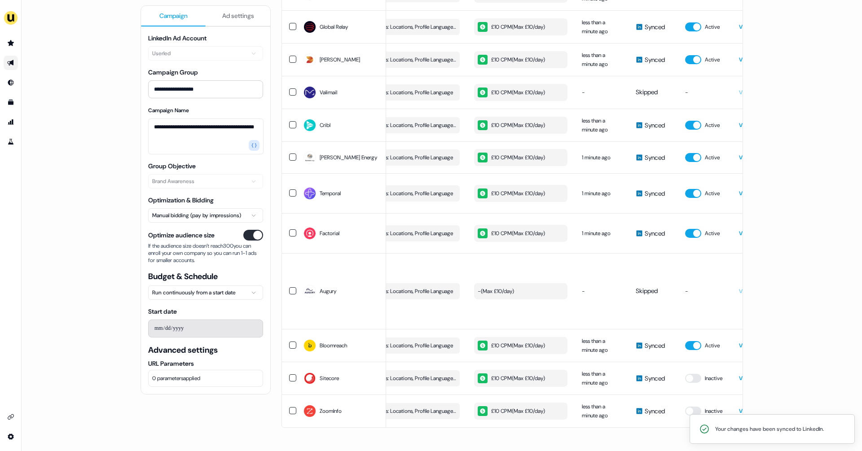
scroll to position [0, 211]
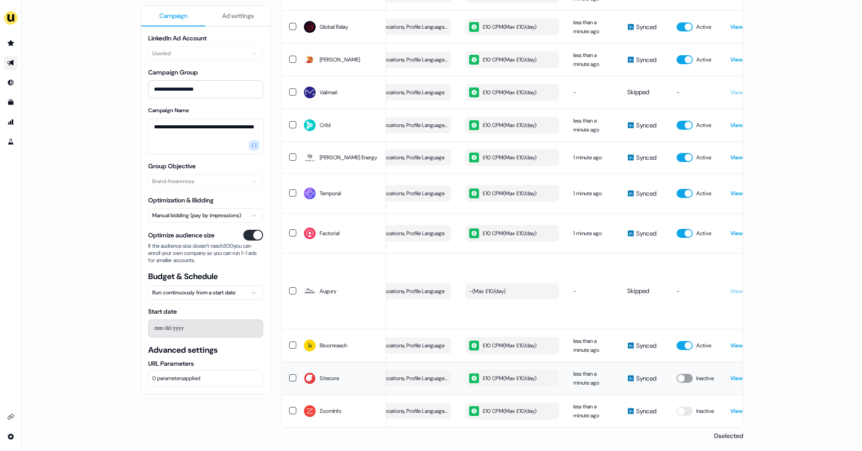
click at [689, 379] on button "button" at bounding box center [685, 378] width 16 height 9
click at [685, 408] on button "button" at bounding box center [685, 411] width 16 height 9
click at [736, 376] on link "View campaign" at bounding box center [750, 378] width 39 height 7
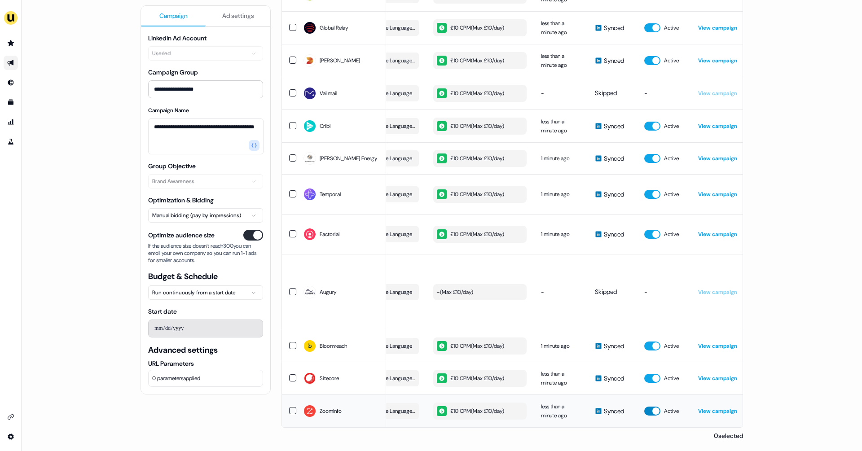
scroll to position [0, 244]
click at [704, 377] on link "View campaign" at bounding box center [716, 378] width 39 height 7
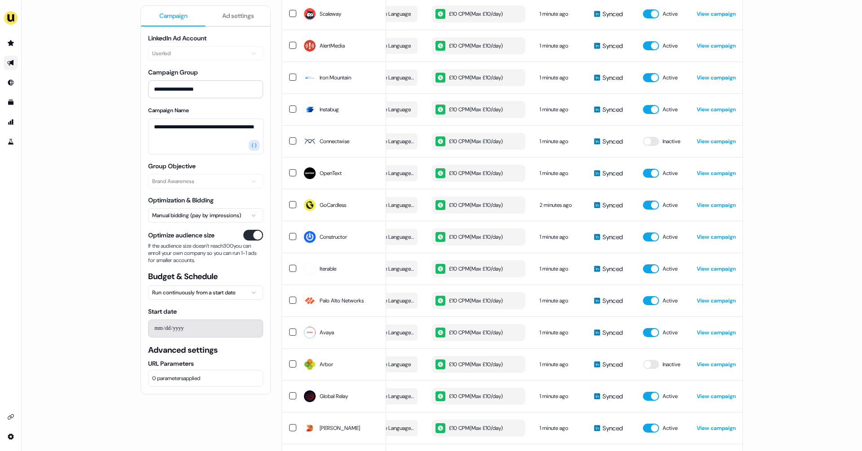
scroll to position [557, 0]
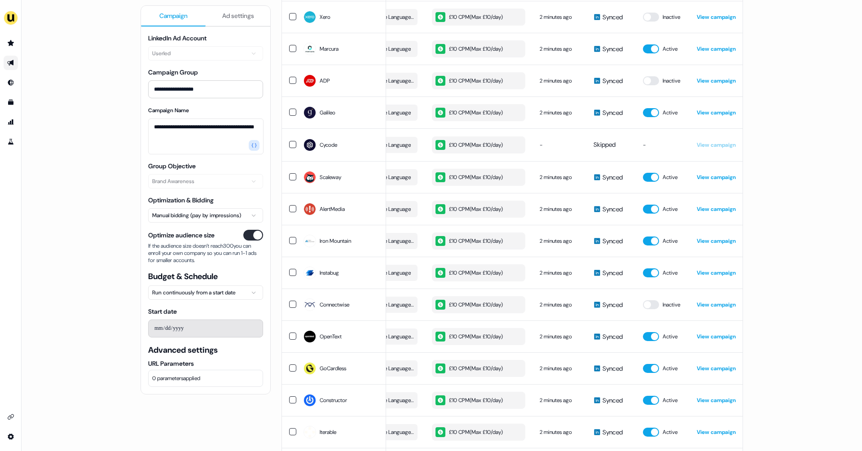
click at [7, 51] on ul "side nav menu" at bounding box center [10, 92] width 21 height 113
click at [11, 45] on icon "Go to prospects" at bounding box center [11, 43] width 6 height 6
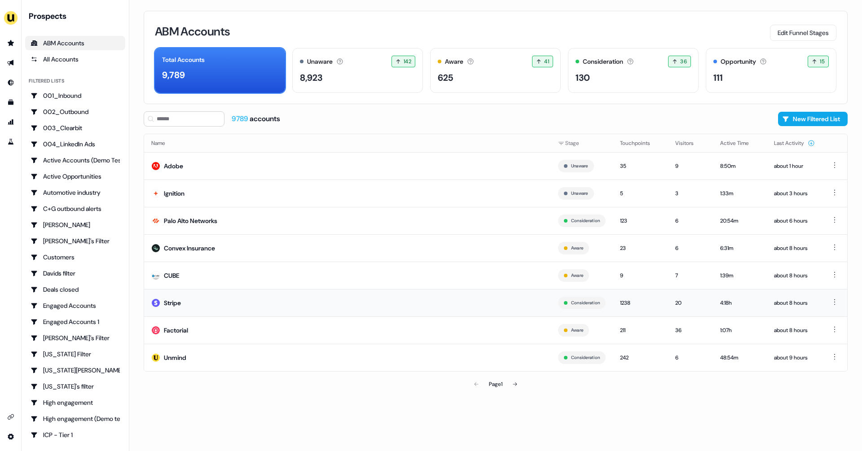
click at [255, 299] on td "Stripe" at bounding box center [347, 302] width 407 height 27
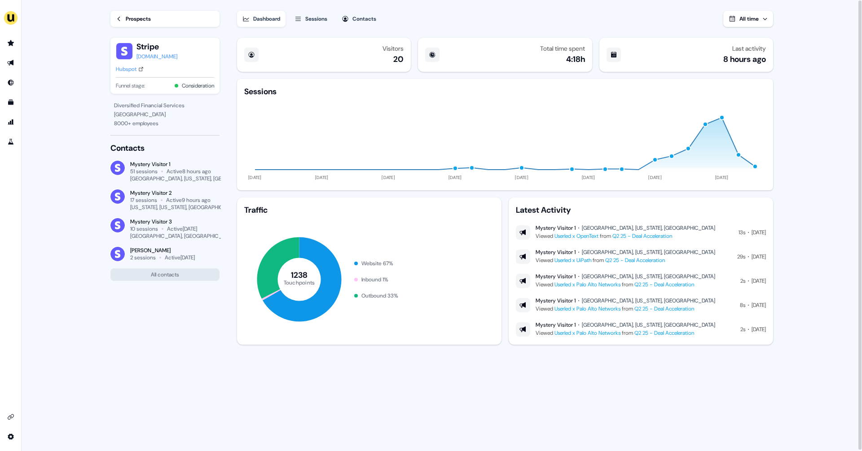
click at [311, 22] on div "Sessions" at bounding box center [316, 18] width 22 height 9
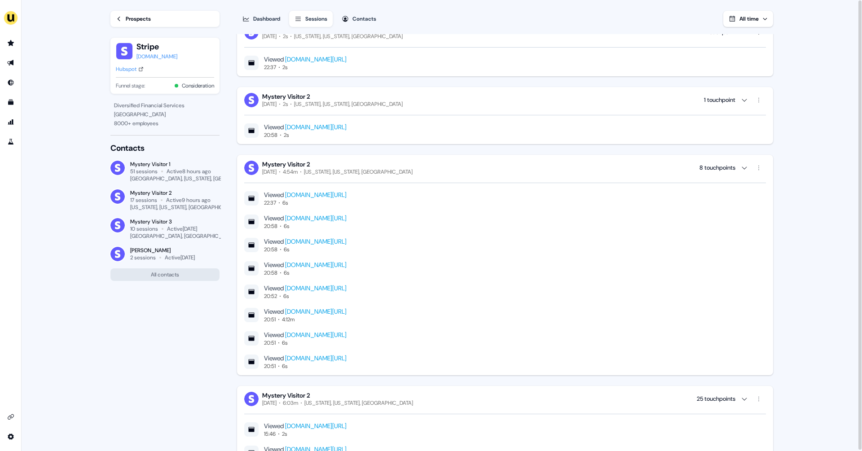
scroll to position [177, 0]
click at [347, 283] on link "[DOMAIN_NAME][URL]" at bounding box center [316, 287] width 62 height 8
click at [6, 20] on img "side nav menu" at bounding box center [11, 18] width 14 height 14
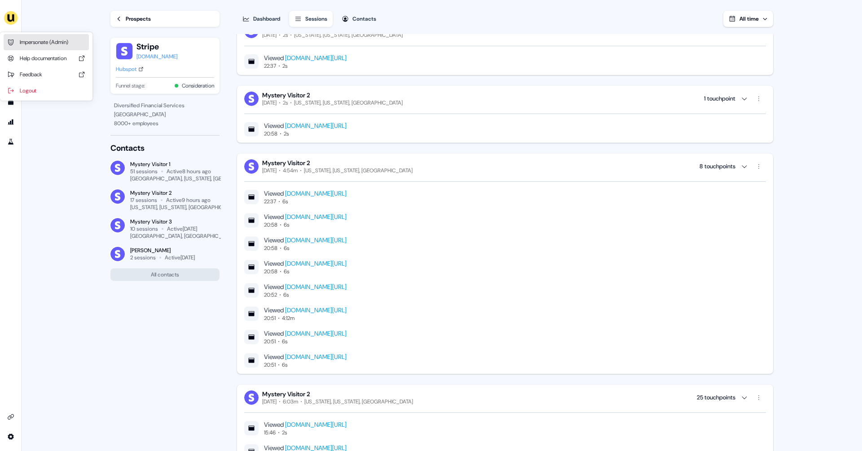
click at [40, 39] on div "Impersonate (Admin)" at bounding box center [46, 42] width 85 height 16
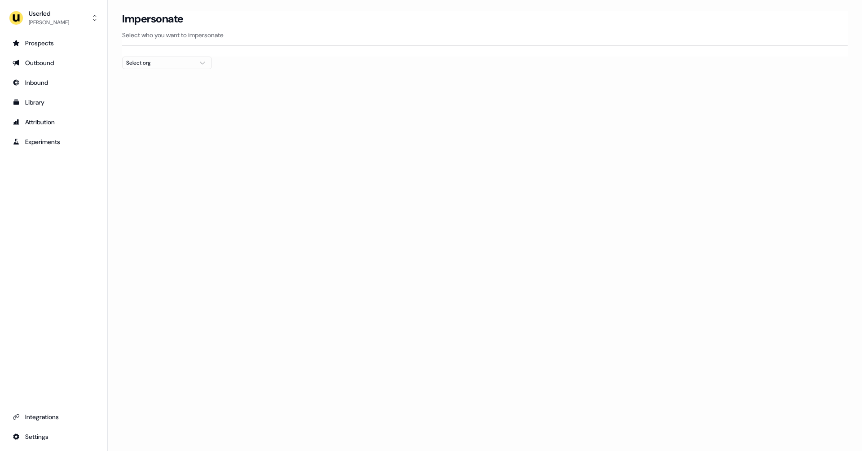
click at [182, 65] on div "Select org" at bounding box center [159, 62] width 67 height 9
type input "*****"
click at [167, 90] on div "Elastic" at bounding box center [167, 95] width 89 height 14
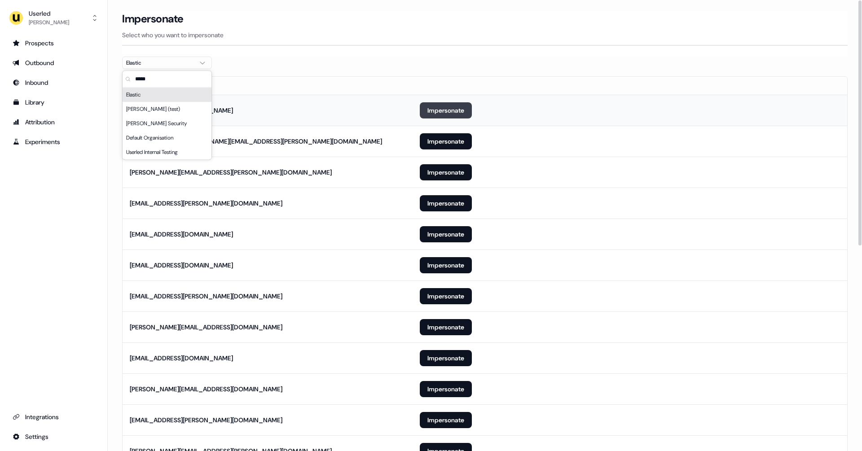
click at [446, 111] on button "Impersonate" at bounding box center [446, 110] width 52 height 16
